Goal: Task Accomplishment & Management: Manage account settings

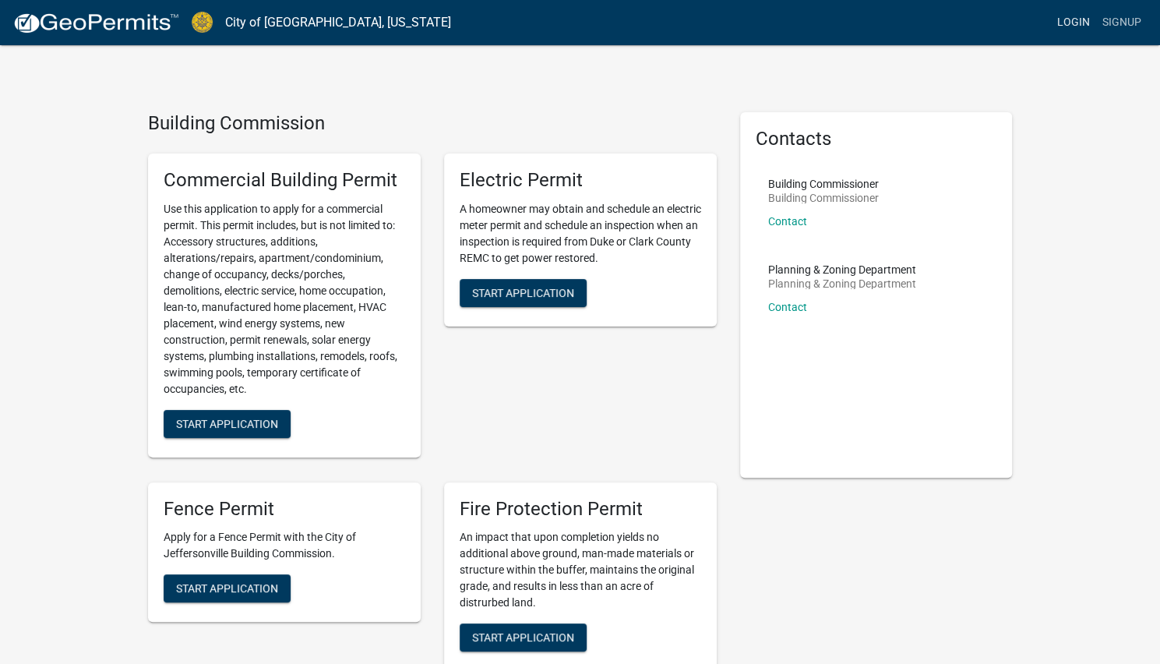
click at [1087, 24] on link "Login" at bounding box center [1073, 23] width 45 height 30
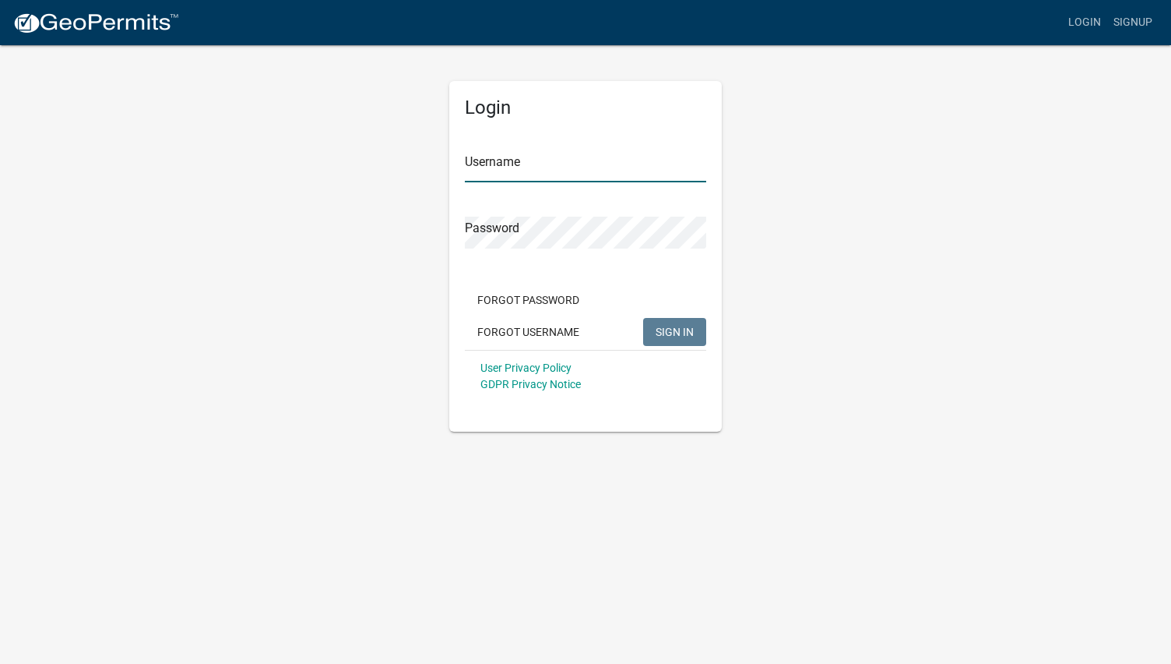
type input "[PERSON_NAME]"
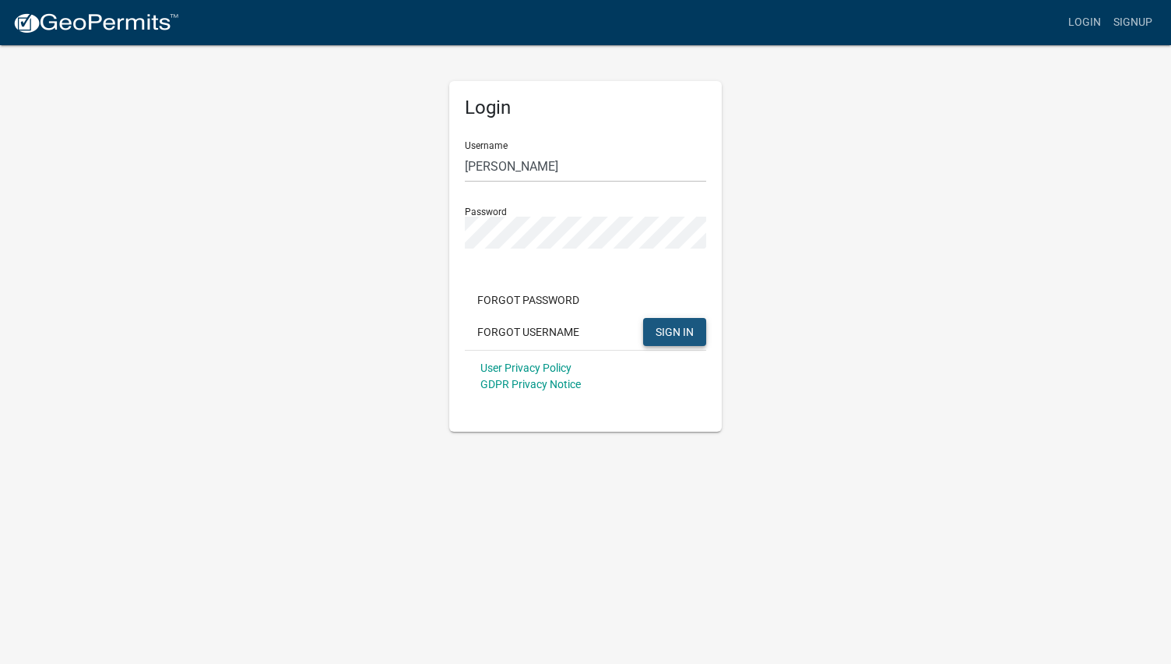
click at [706, 337] on button "SIGN IN" at bounding box center [674, 332] width 63 height 28
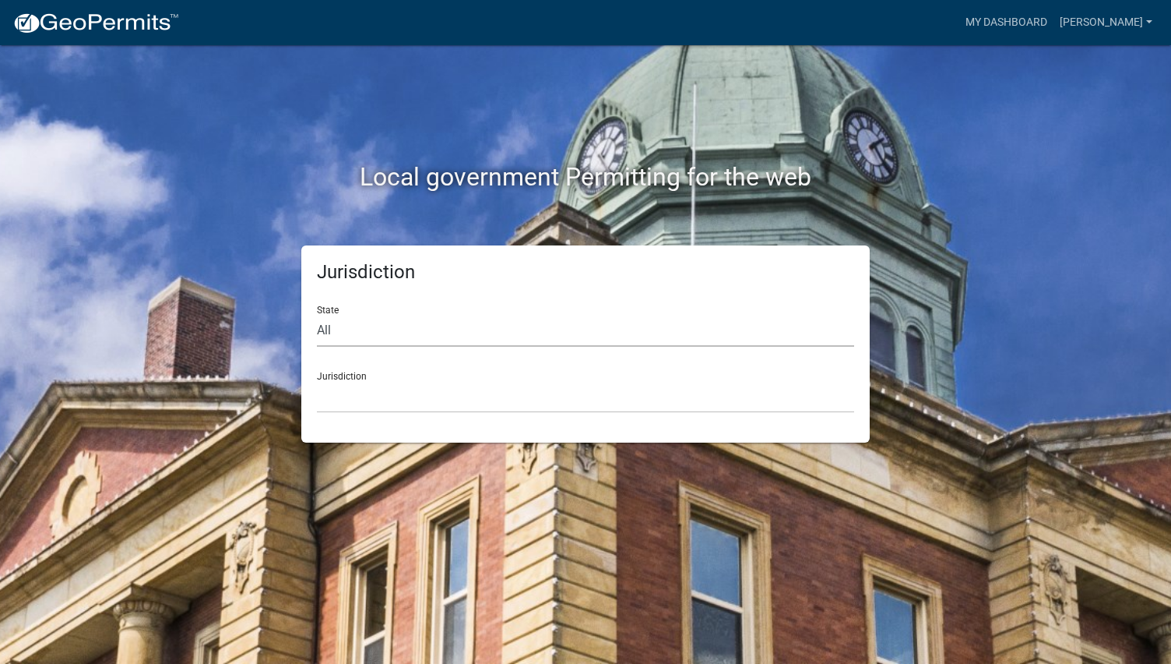
click at [346, 343] on select "All [US_STATE] [US_STATE] [US_STATE] [US_STATE] [US_STATE] [US_STATE] [US_STATE…" at bounding box center [585, 331] width 537 height 32
select select "[US_STATE]"
click at [317, 315] on select "All [US_STATE] [US_STATE] [US_STATE] [US_STATE] [US_STATE] [US_STATE] [US_STATE…" at bounding box center [585, 331] width 537 height 32
click at [354, 403] on select "City of [GEOGRAPHIC_DATA], [US_STATE] City of [GEOGRAPHIC_DATA], [US_STATE] Cit…" at bounding box center [585, 397] width 537 height 32
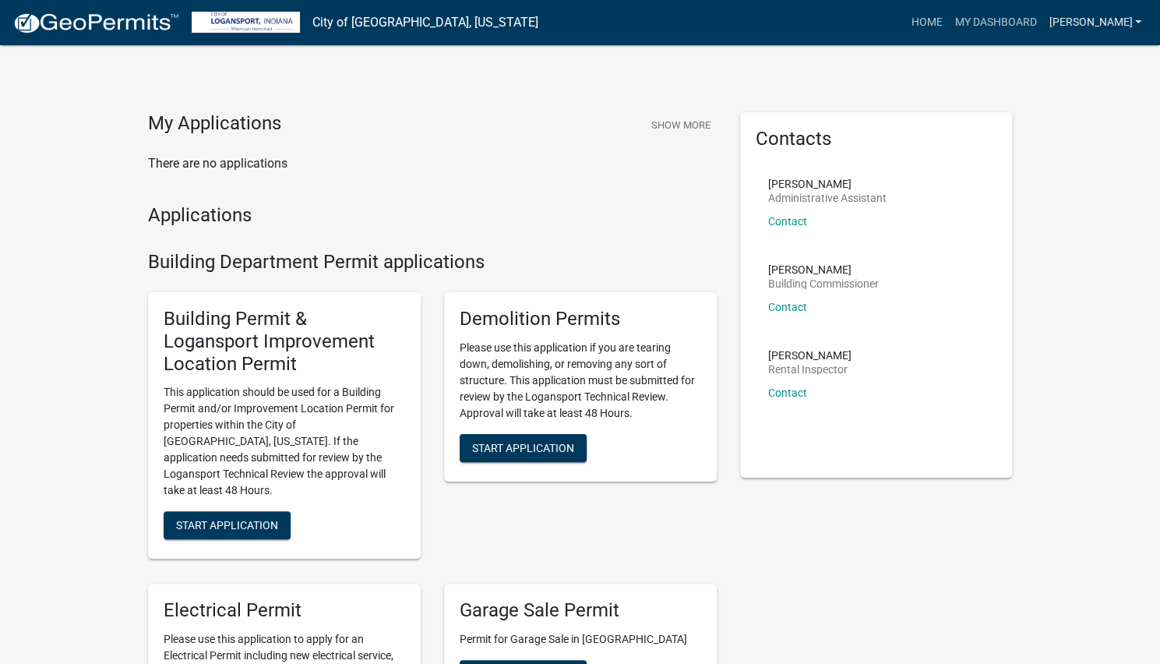
click at [1093, 22] on link "[PERSON_NAME]" at bounding box center [1094, 23] width 105 height 30
click at [1110, 16] on link "[PERSON_NAME]" at bounding box center [1094, 23] width 105 height 30
click at [1045, 171] on div "Account Contractor Profile Logout" at bounding box center [1080, 108] width 133 height 138
click at [1118, 29] on link "[PERSON_NAME]" at bounding box center [1094, 23] width 105 height 30
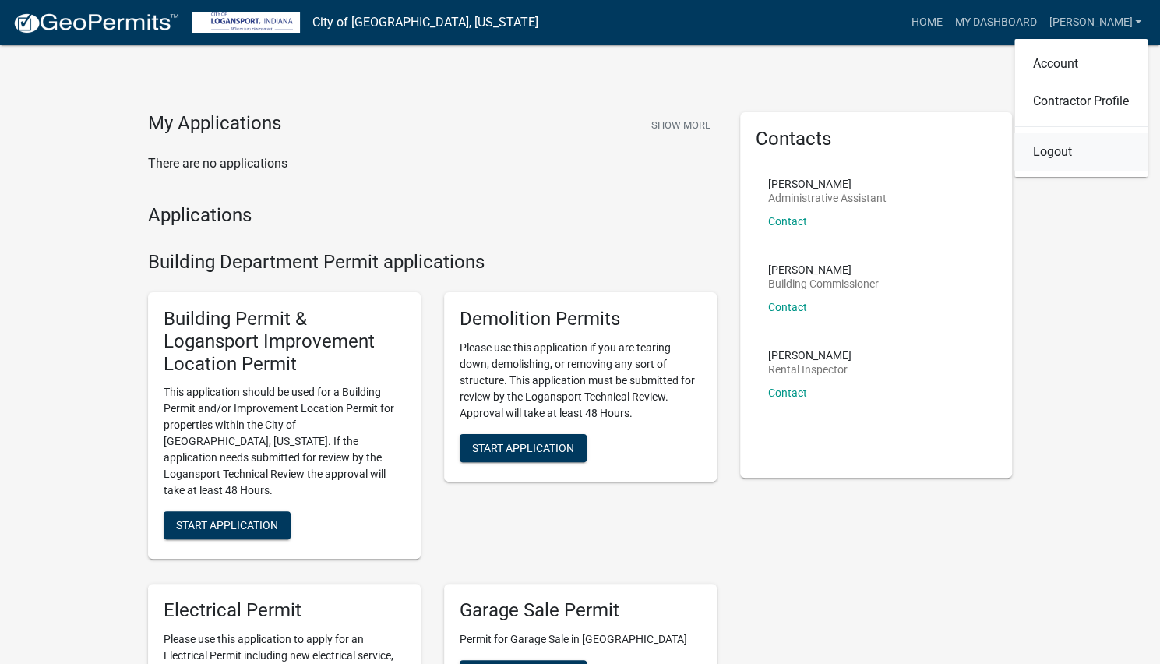
click at [1052, 167] on link "Logout" at bounding box center [1080, 151] width 133 height 37
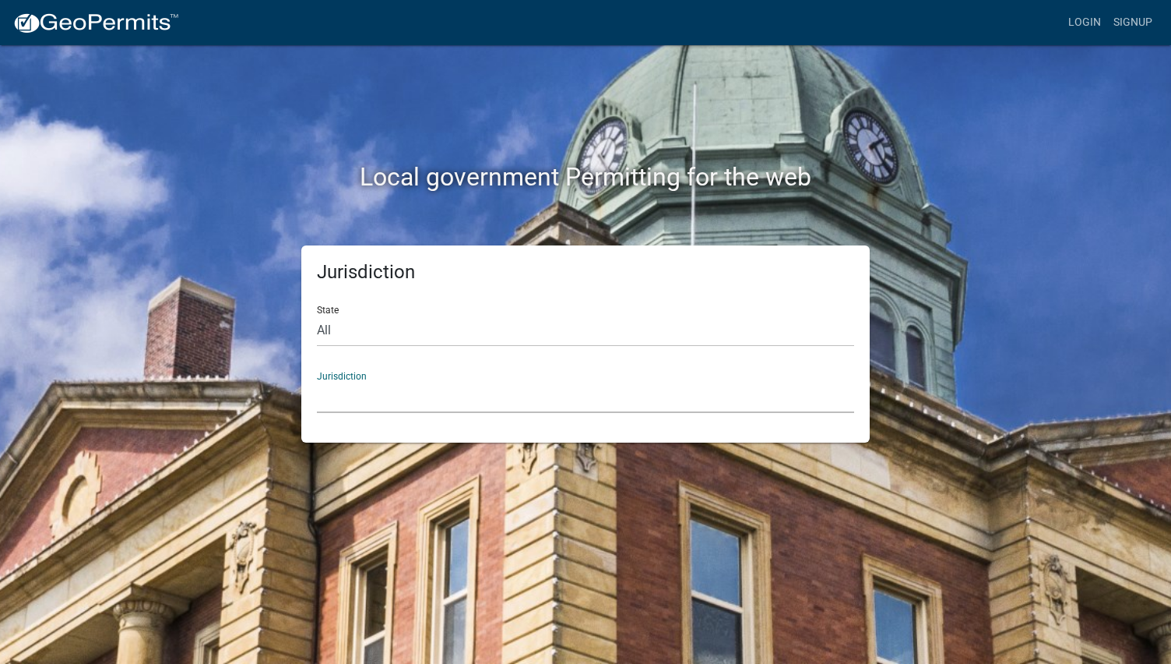
click at [351, 391] on select "[GEOGRAPHIC_DATA], [US_STATE] [GEOGRAPHIC_DATA], [US_STATE][PERSON_NAME][GEOGRA…" at bounding box center [585, 397] width 537 height 32
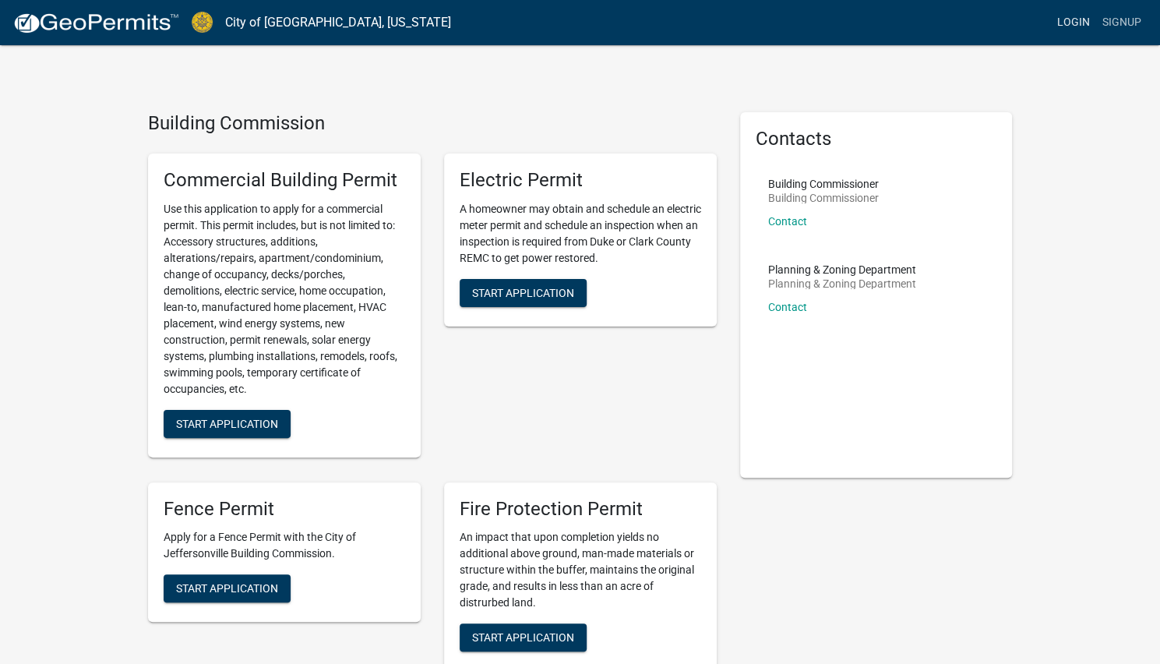
click at [1080, 23] on link "Login" at bounding box center [1073, 23] width 45 height 30
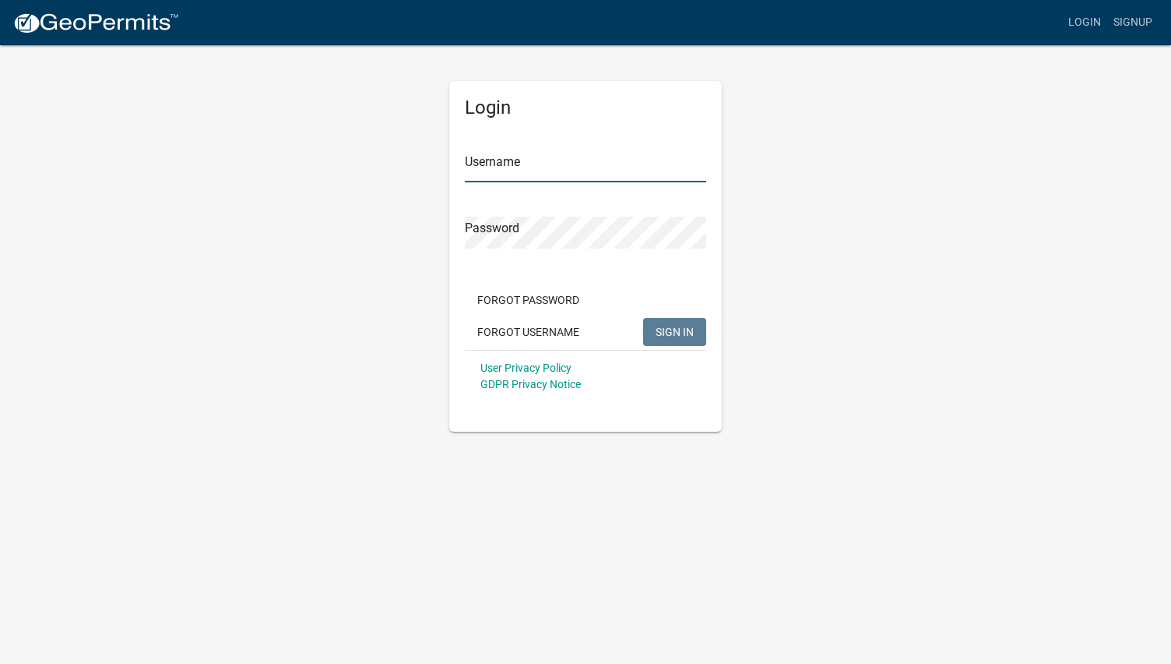
type input "[PERSON_NAME]"
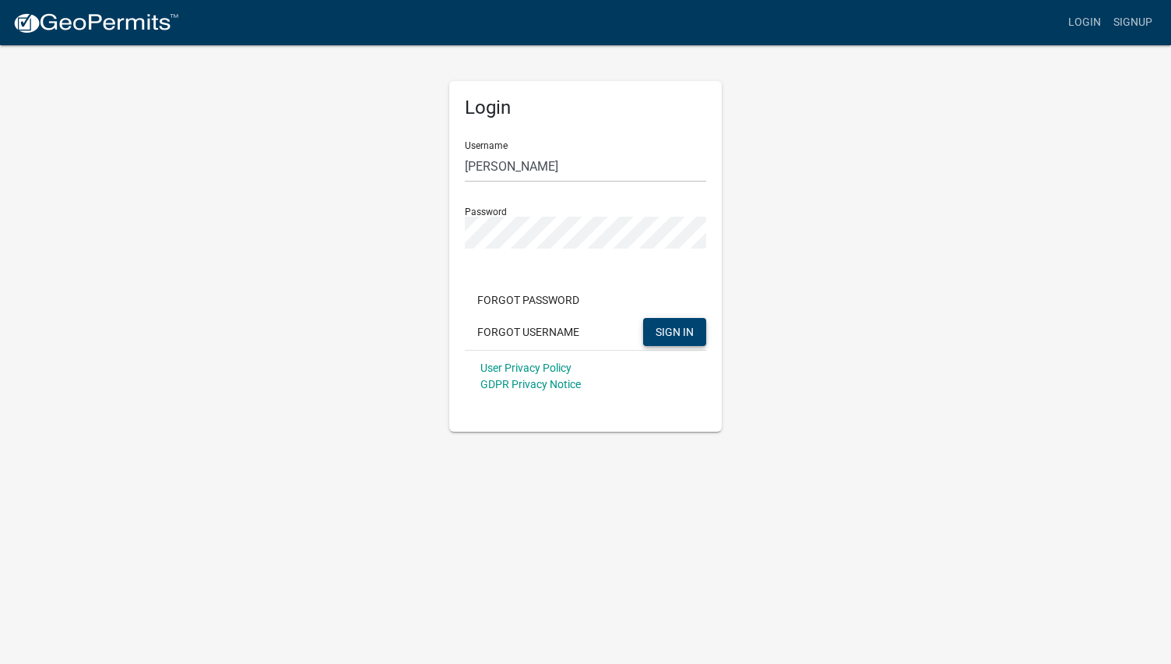
click at [684, 340] on button "SIGN IN" at bounding box center [674, 332] width 63 height 28
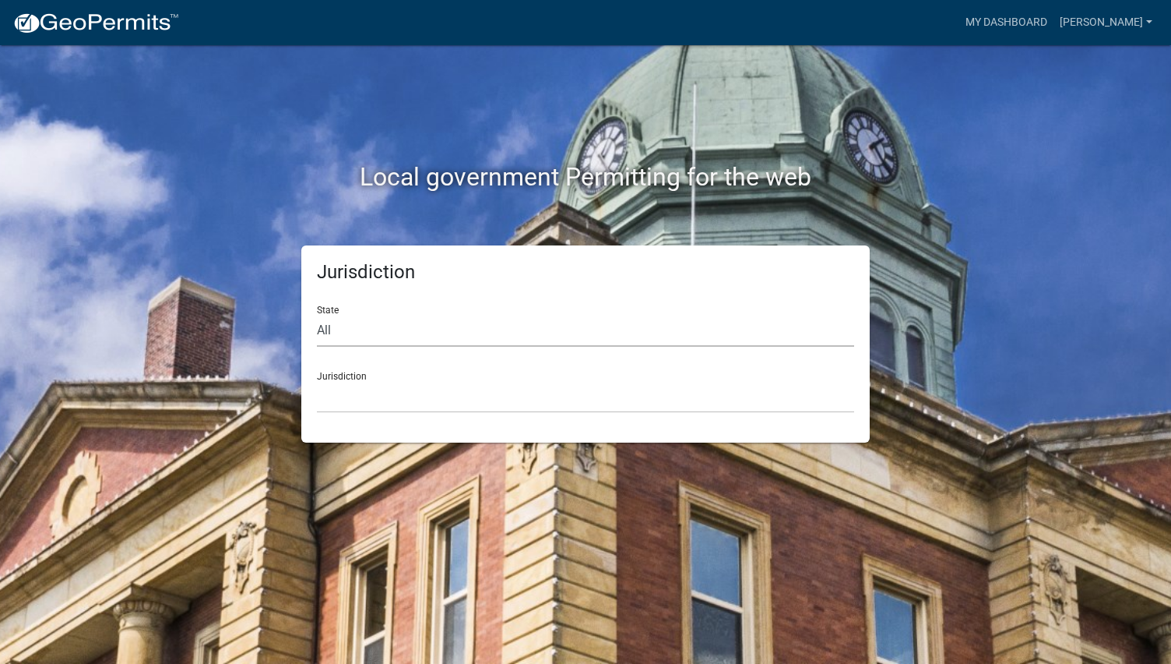
click at [336, 322] on select "All [US_STATE] [US_STATE] [US_STATE] [US_STATE] [US_STATE] [US_STATE] [US_STATE…" at bounding box center [585, 331] width 537 height 32
select select "[US_STATE]"
click at [317, 315] on select "All [US_STATE] [US_STATE] [US_STATE] [US_STATE] [US_STATE] [US_STATE] [US_STATE…" at bounding box center [585, 331] width 537 height 32
click at [344, 382] on select "City of [GEOGRAPHIC_DATA], [US_STATE] City of [GEOGRAPHIC_DATA], [US_STATE] Cit…" at bounding box center [585, 397] width 537 height 32
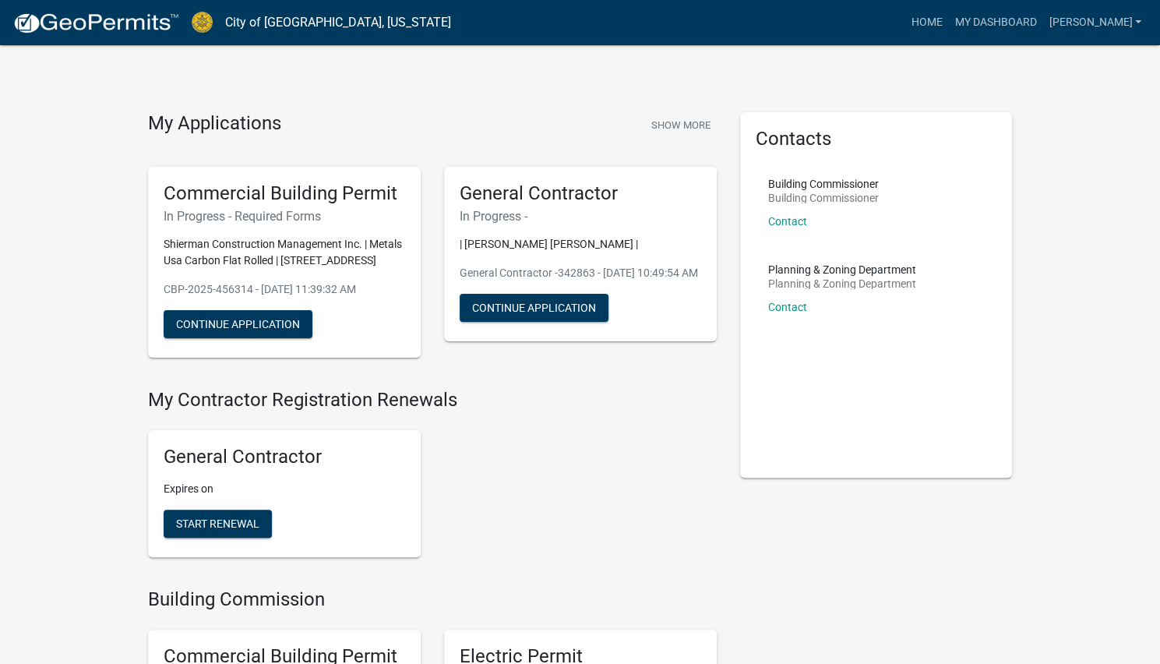
click at [587, 217] on h6 "In Progress -" at bounding box center [580, 216] width 241 height 15
click at [550, 197] on h5 "General Contractor" at bounding box center [580, 193] width 241 height 23
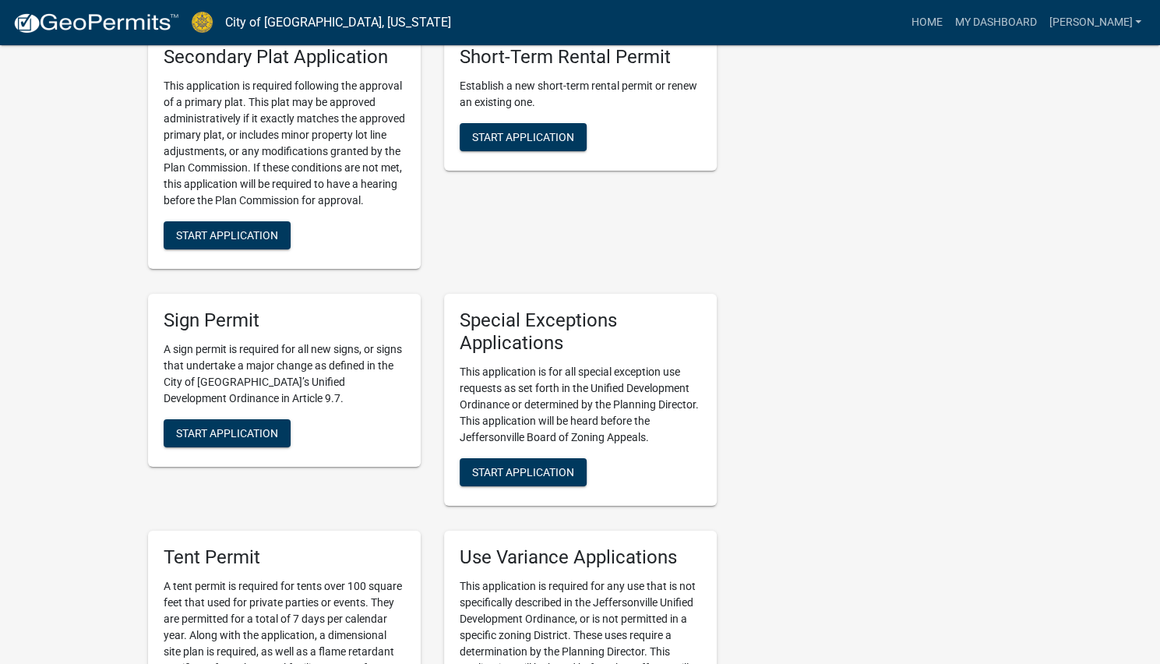
scroll to position [3030, 0]
